Goal: Information Seeking & Learning: Learn about a topic

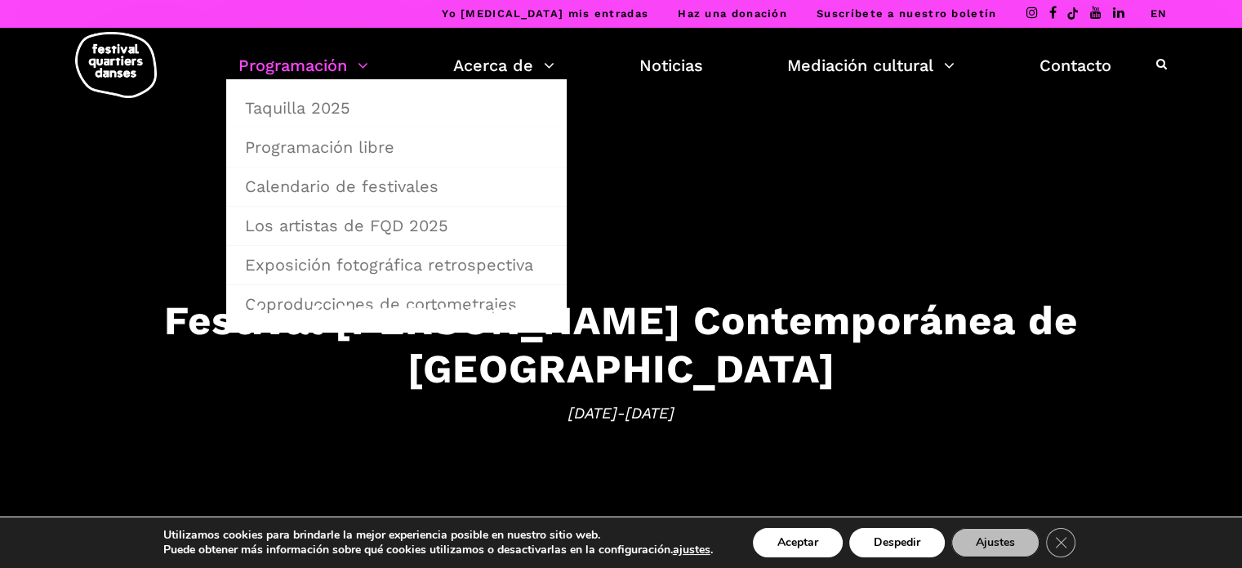
click at [342, 64] on font "Programación" at bounding box center [292, 66] width 109 height 20
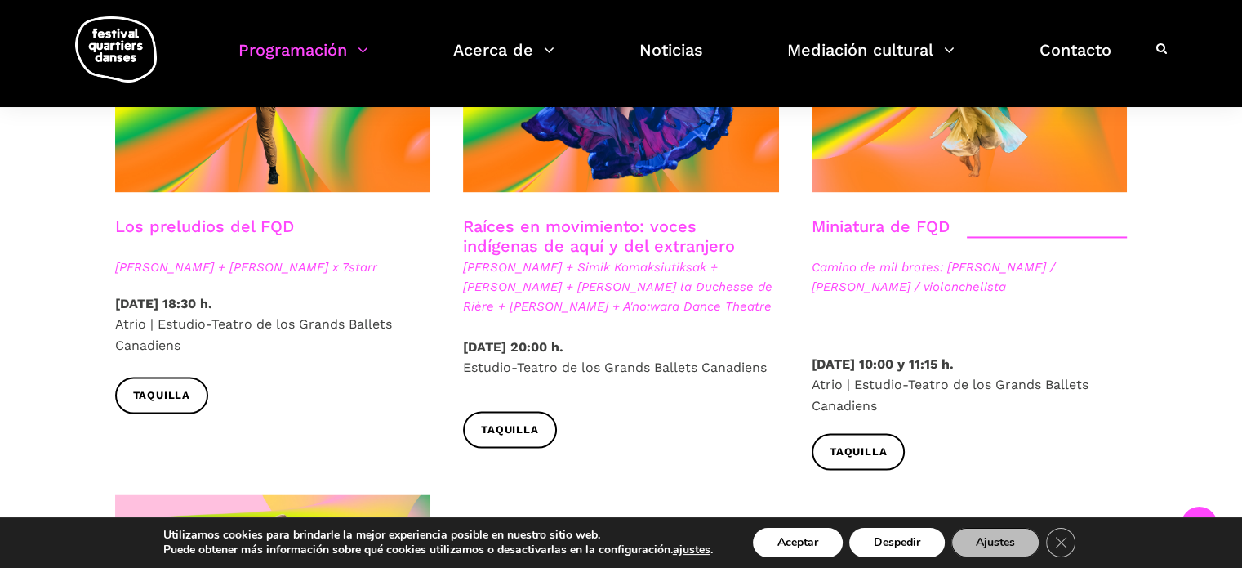
scroll to position [2514, 0]
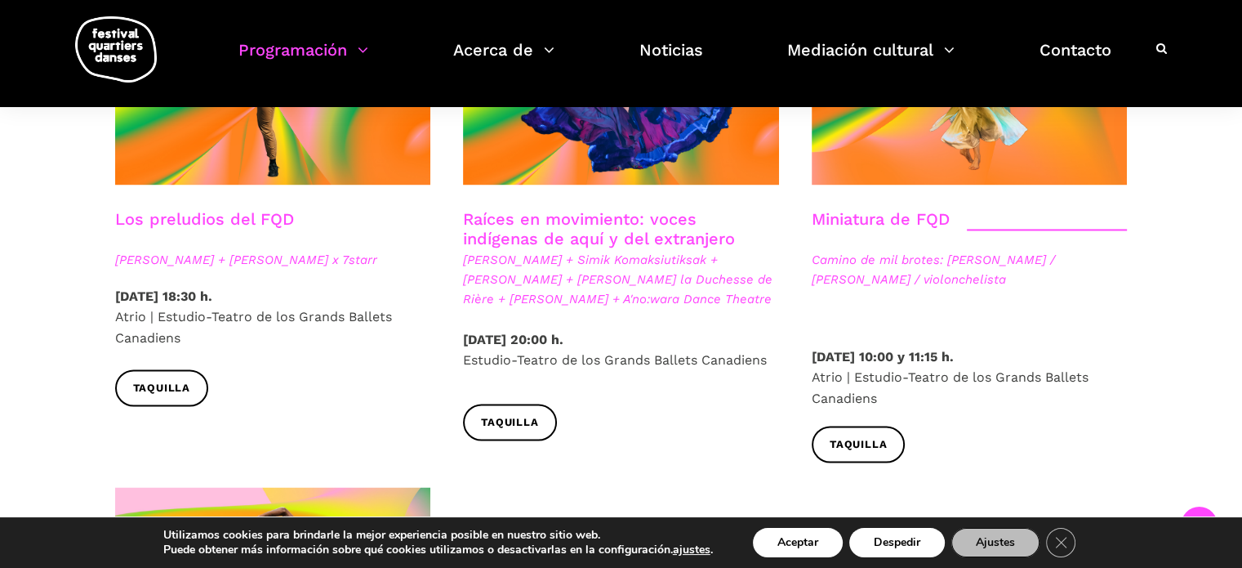
click at [886, 250] on span "Camino de mil brotes: Alexandra Caron / danza, Emmanuelle Lizère / violonchelis…" at bounding box center [970, 269] width 316 height 39
click at [876, 209] on font "Miniatura de FQD" at bounding box center [881, 219] width 138 height 20
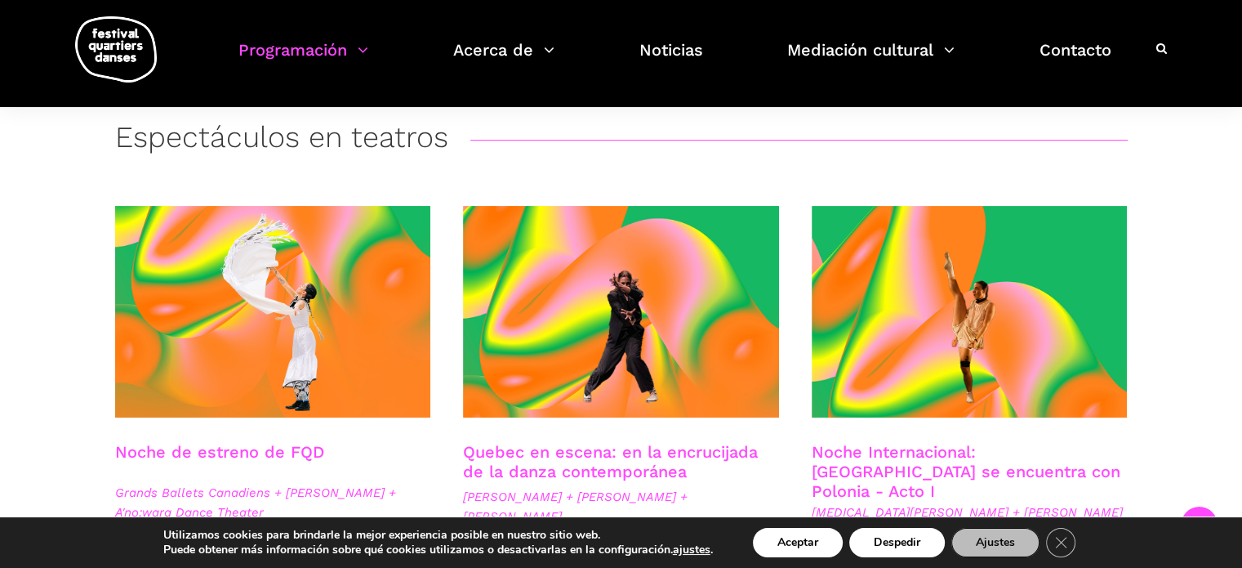
scroll to position [0, 0]
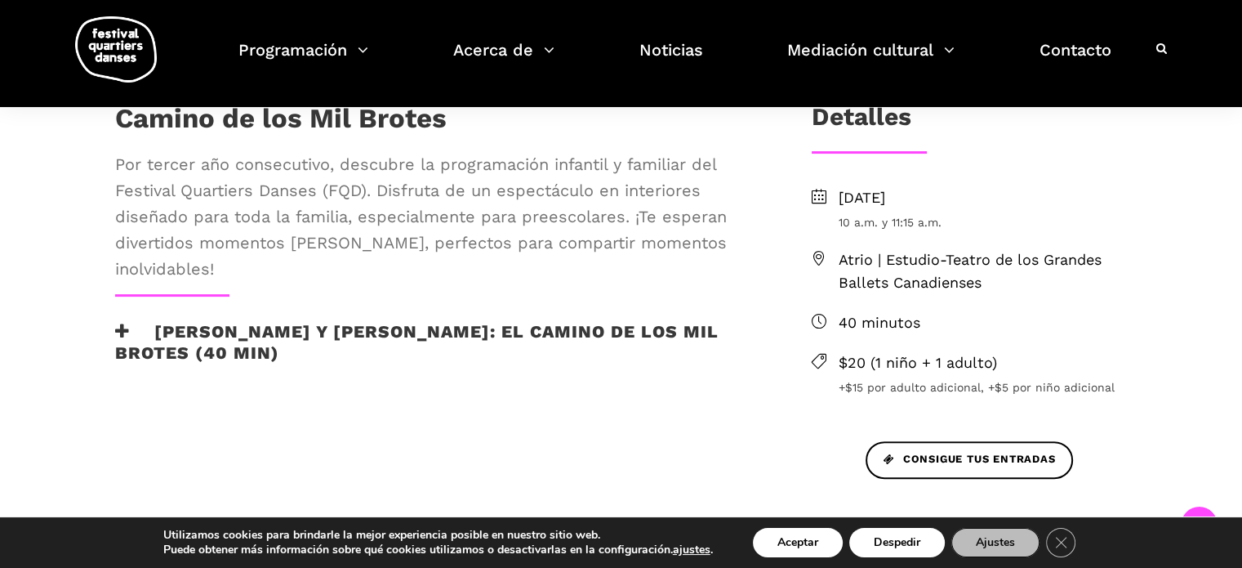
scroll to position [390, 0]
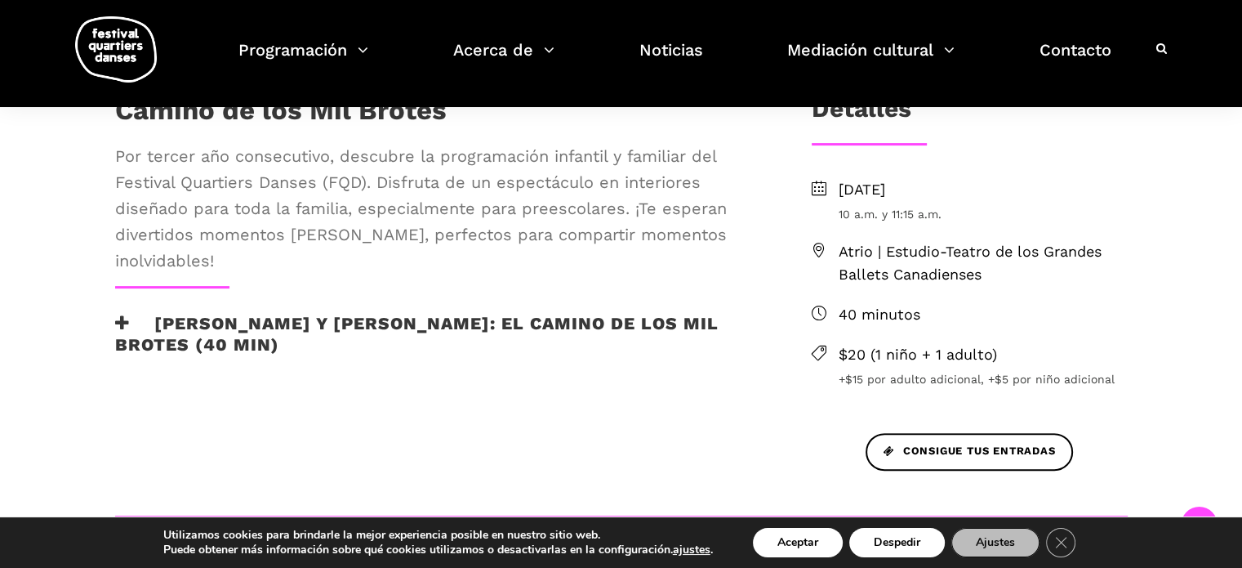
click at [238, 327] on font "Alexandra Caron y Emmanuelle Lizère: El camino de los mil brotes (40 min)" at bounding box center [417, 333] width 604 height 41
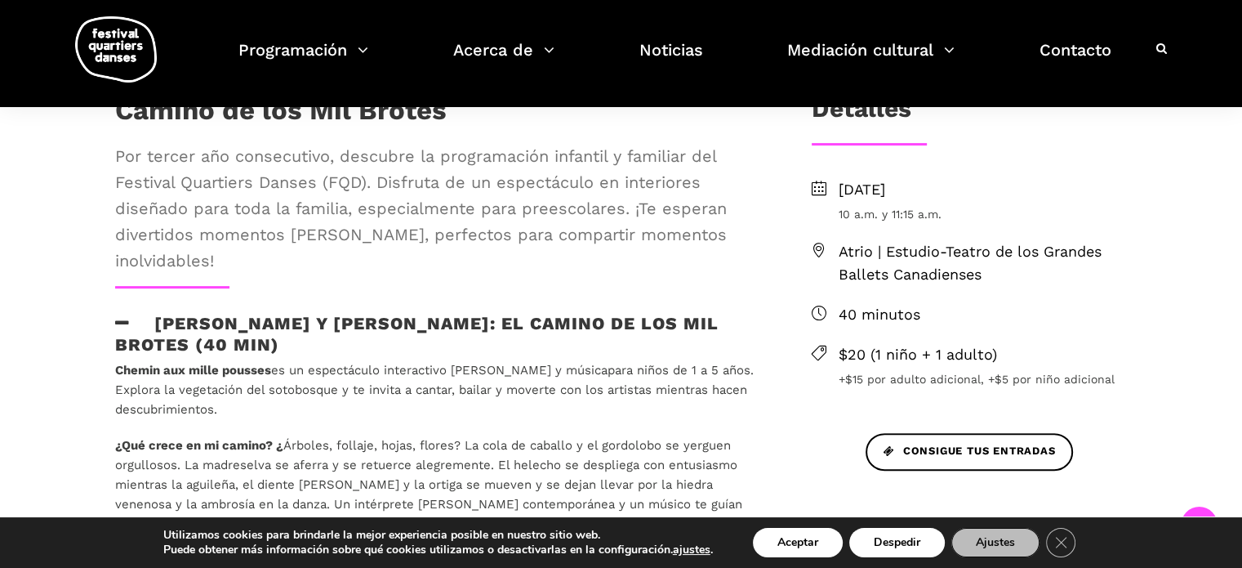
scroll to position [0, 0]
